Goal: Navigation & Orientation: Find specific page/section

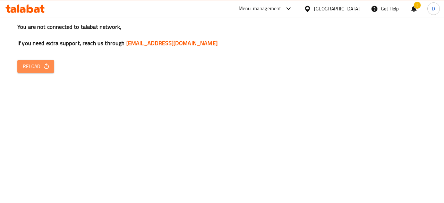
click at [40, 68] on span "Reload" at bounding box center [36, 66] width 26 height 9
click at [51, 70] on button "Reload" at bounding box center [35, 66] width 37 height 13
